Goal: Information Seeking & Learning: Learn about a topic

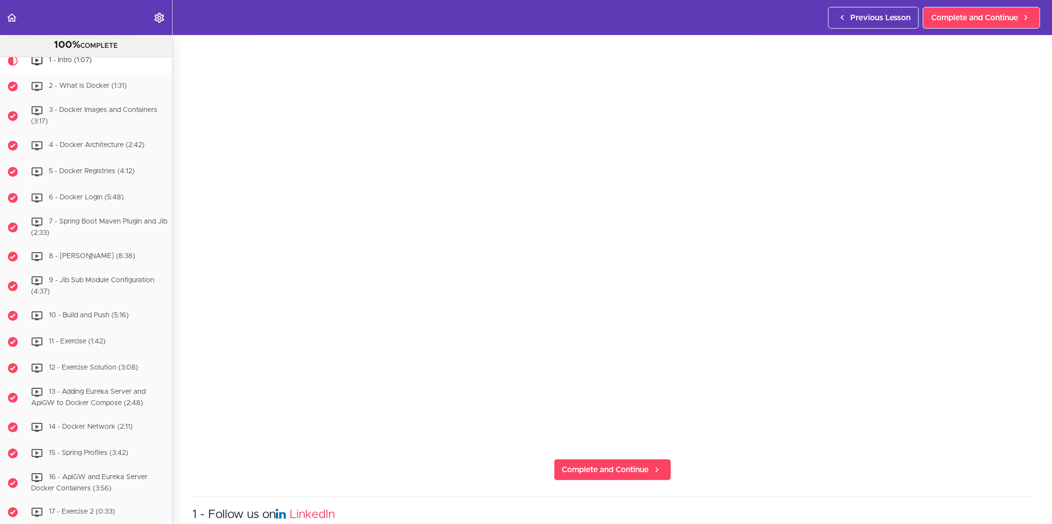
scroll to position [109, 0]
click at [600, 470] on link "Complete and Continue" at bounding box center [612, 469] width 117 height 22
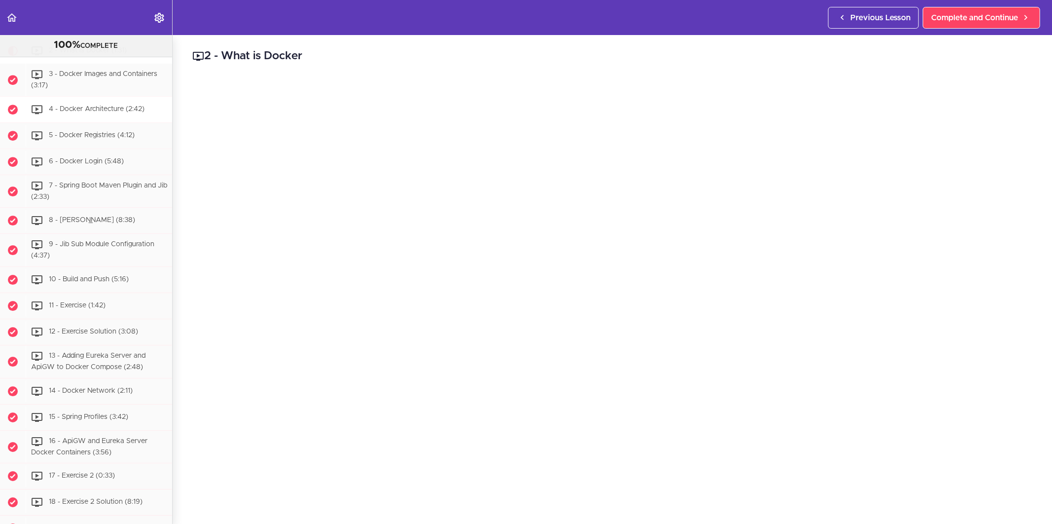
scroll to position [2617, 0]
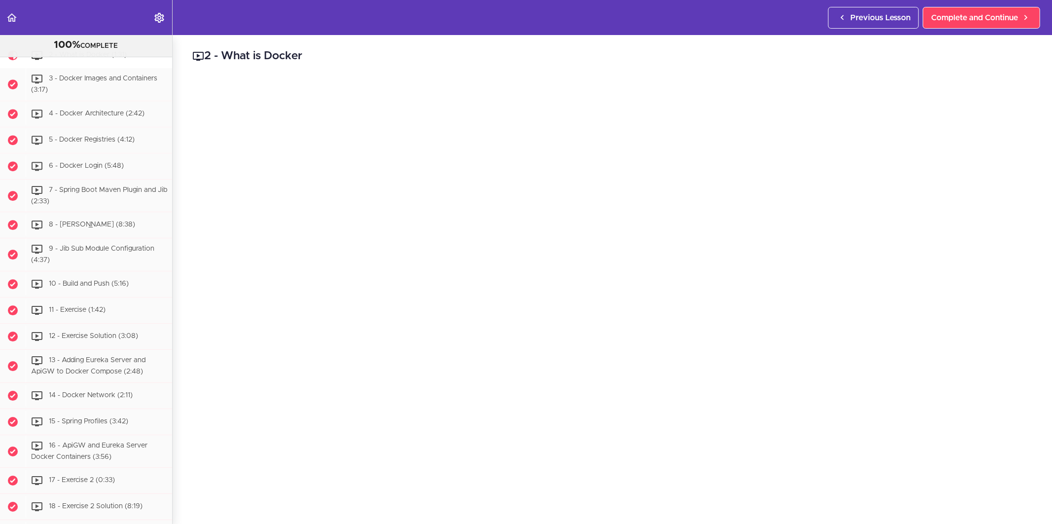
click at [148, 16] on div "Packaging Jars to Docker Images" at bounding box center [86, 5] width 172 height 22
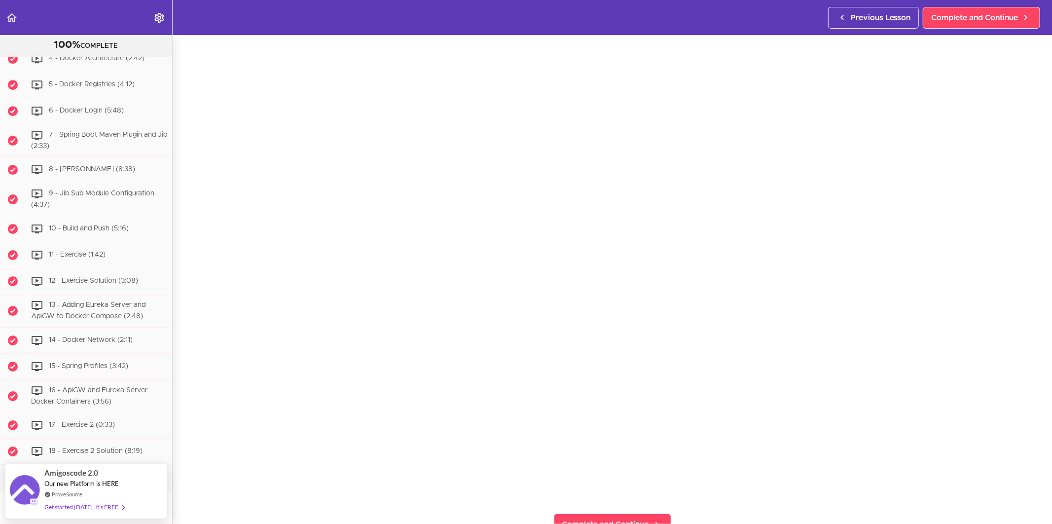
scroll to position [55, 0]
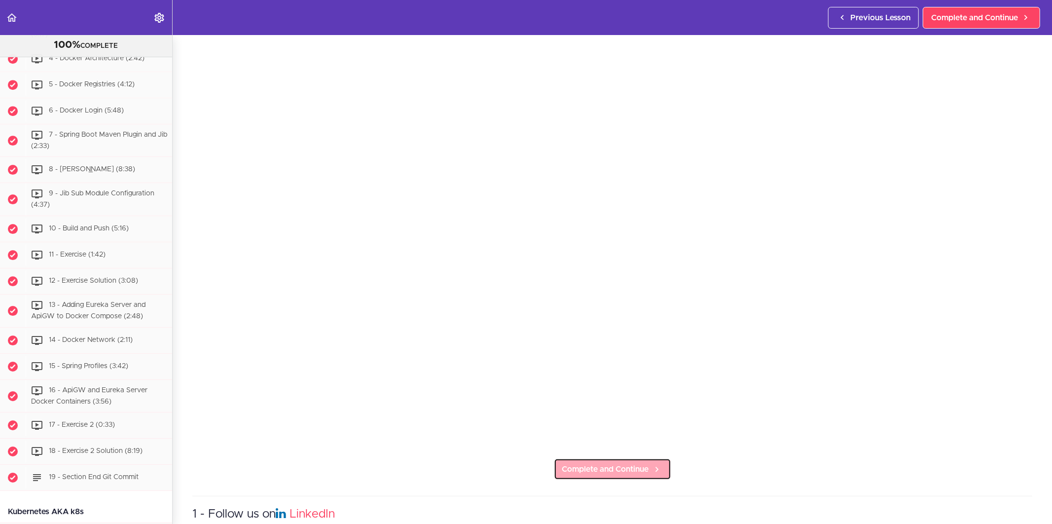
click at [613, 463] on span "Complete and Continue" at bounding box center [605, 469] width 87 height 12
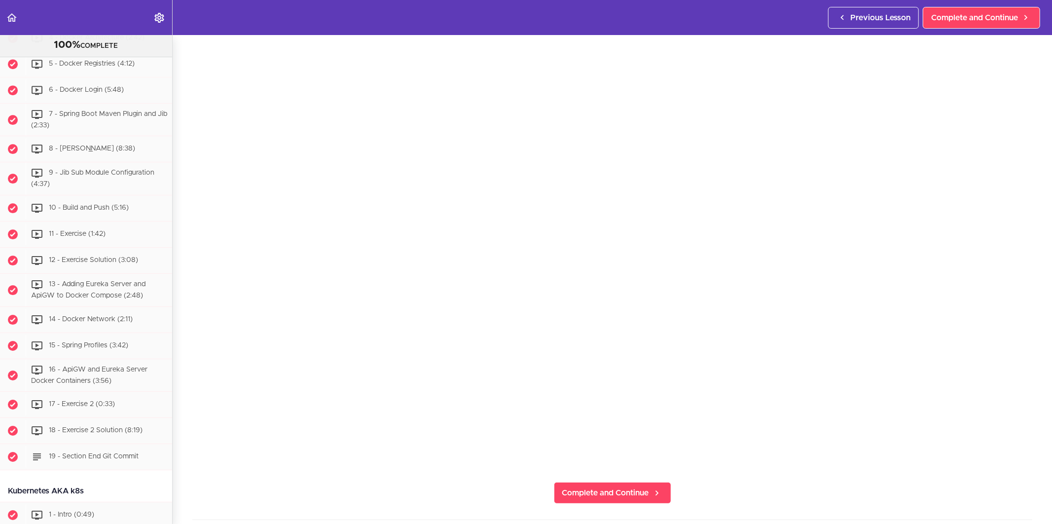
scroll to position [109, 0]
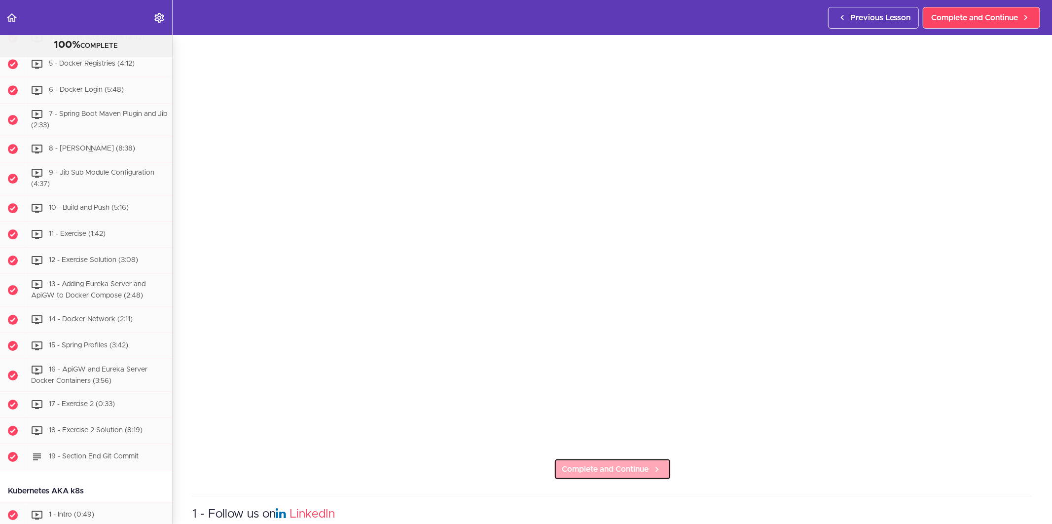
click at [647, 470] on link "Complete and Continue" at bounding box center [612, 469] width 117 height 22
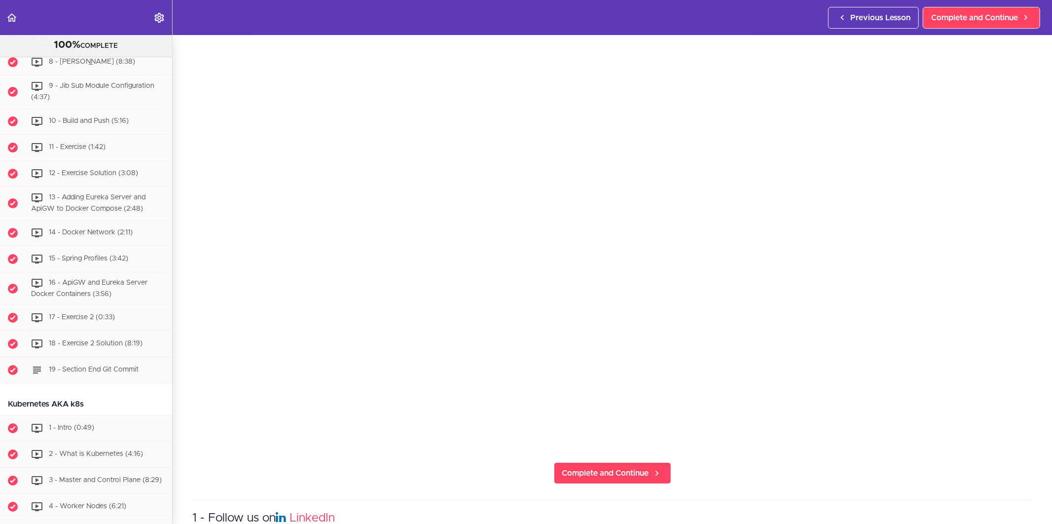
scroll to position [109, 0]
click at [651, 466] on icon at bounding box center [657, 469] width 12 height 10
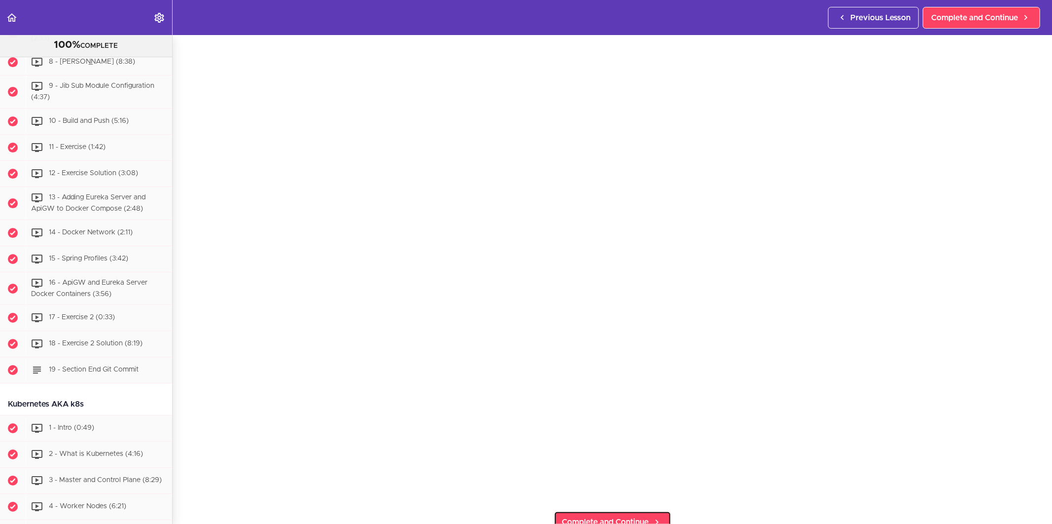
scroll to position [55, 0]
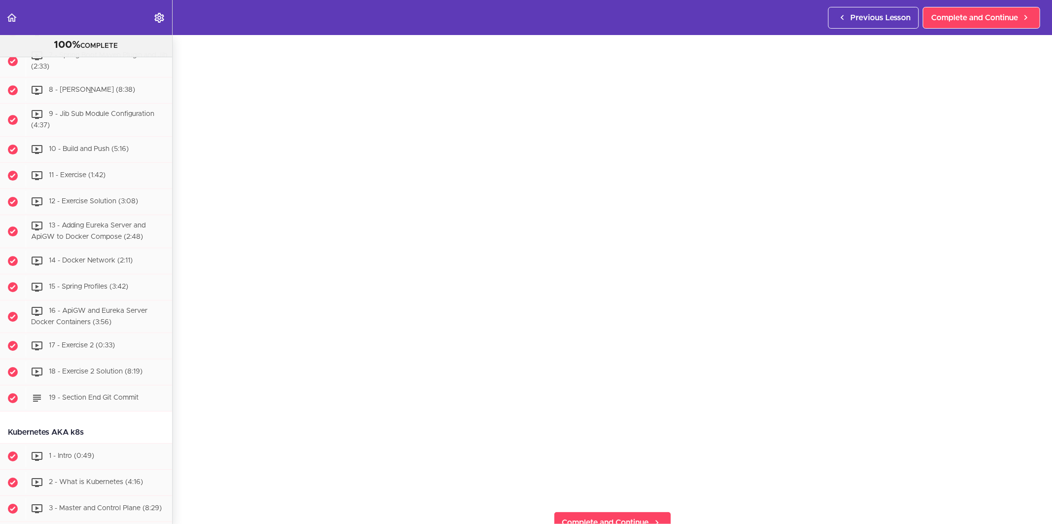
scroll to position [60, 0]
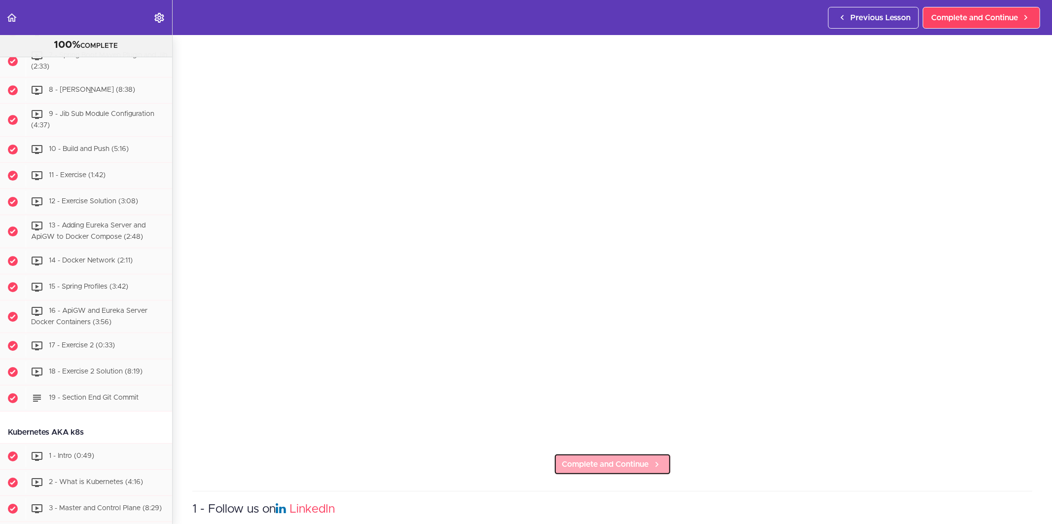
click at [664, 456] on link "Complete and Continue" at bounding box center [612, 464] width 117 height 22
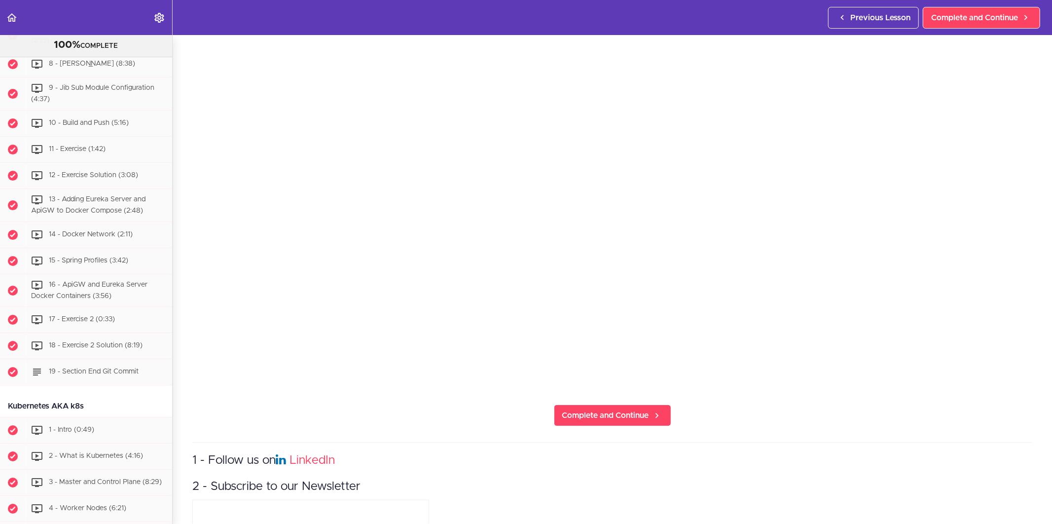
scroll to position [164, 0]
click at [638, 413] on span "Complete and Continue" at bounding box center [605, 414] width 87 height 12
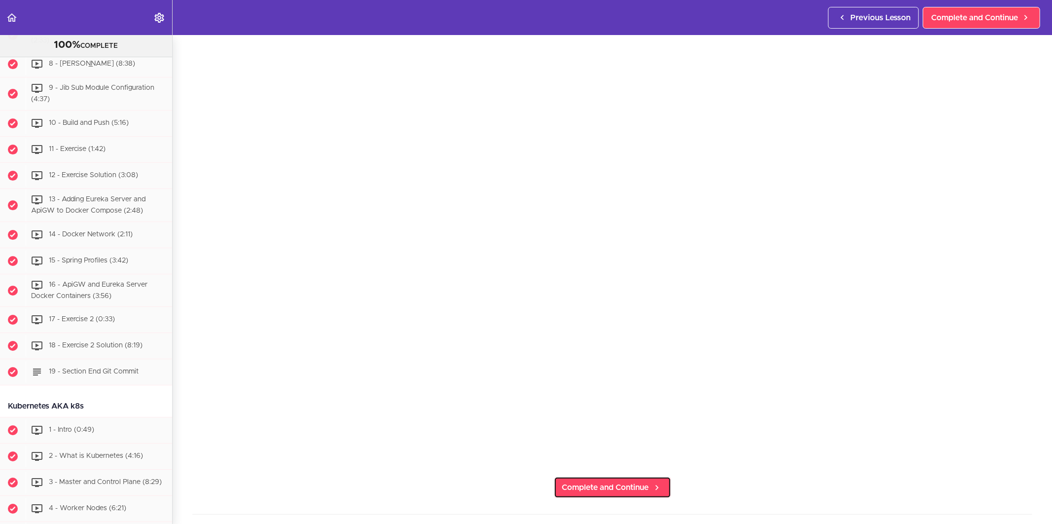
scroll to position [0, 0]
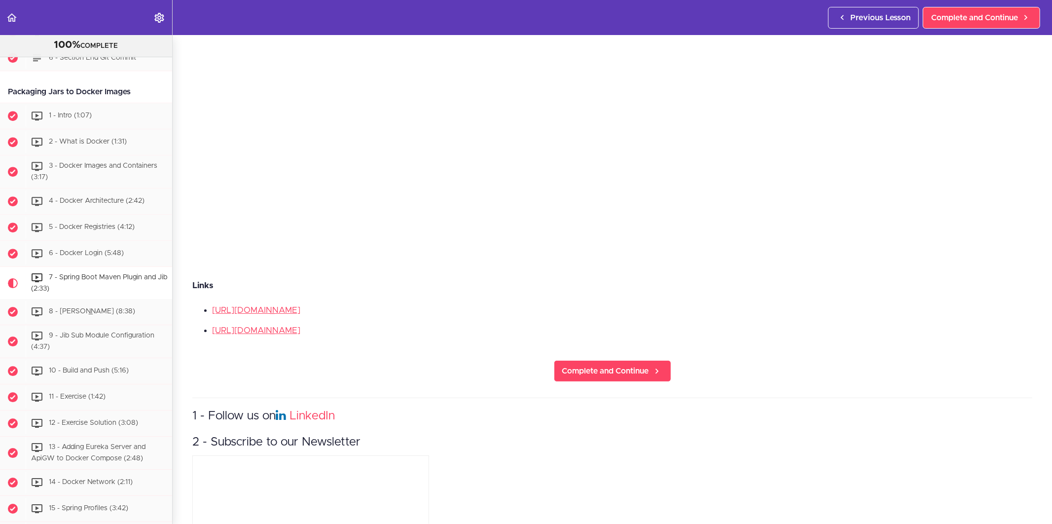
scroll to position [394, 0]
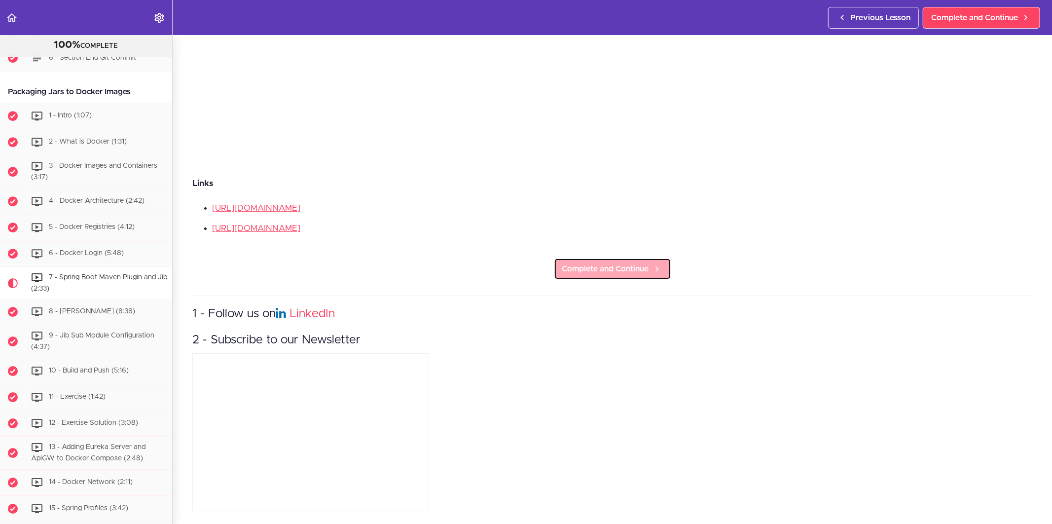
click at [589, 263] on span "Complete and Continue" at bounding box center [605, 269] width 87 height 12
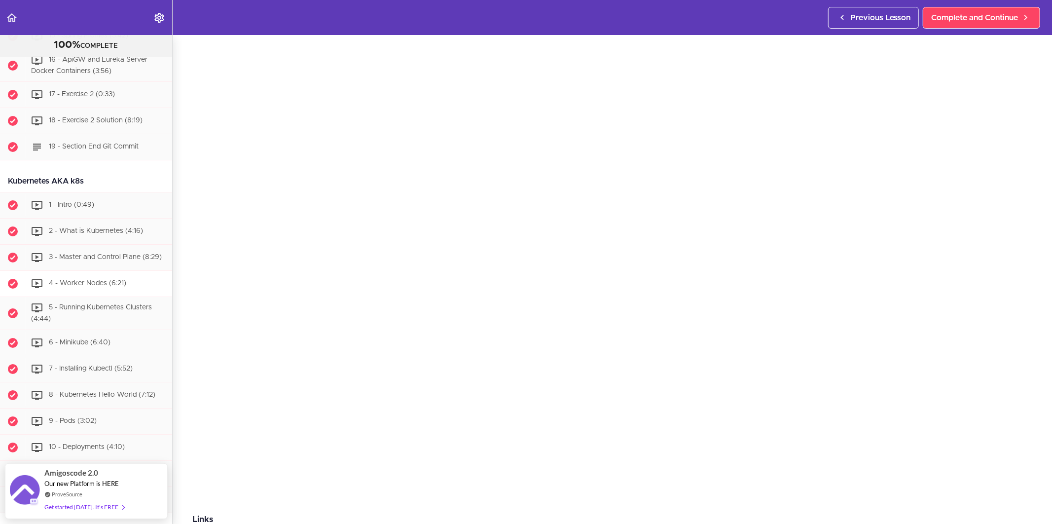
scroll to position [2782, 0]
